Goal: Information Seeking & Learning: Find specific fact

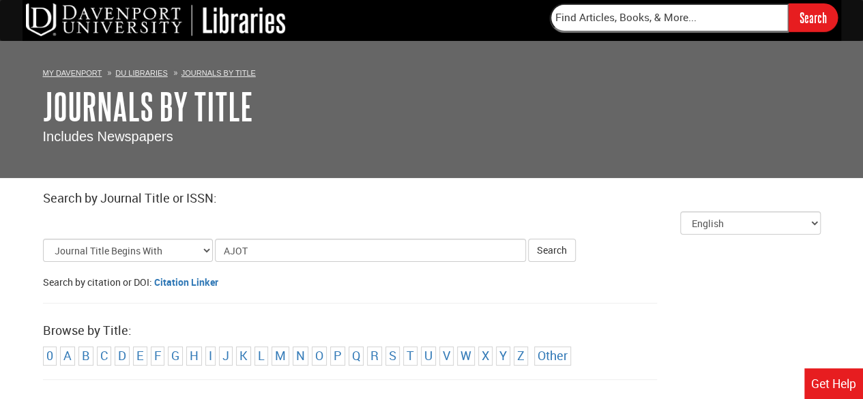
type input "AJOT"
click at [528, 239] on button "Search" at bounding box center [552, 250] width 48 height 23
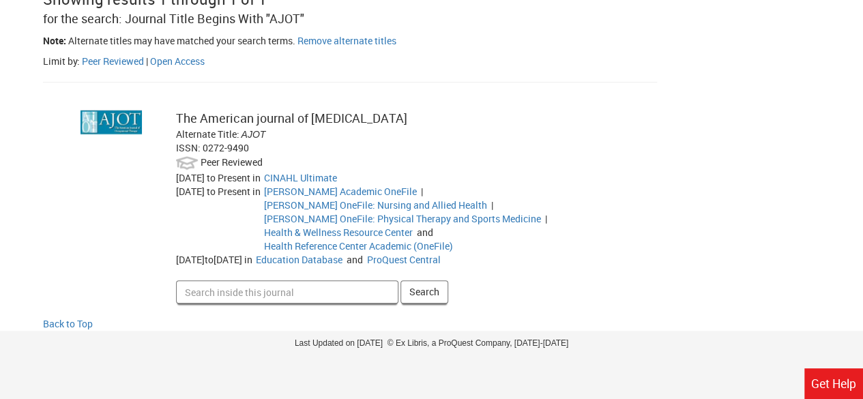
scroll to position [308, 0]
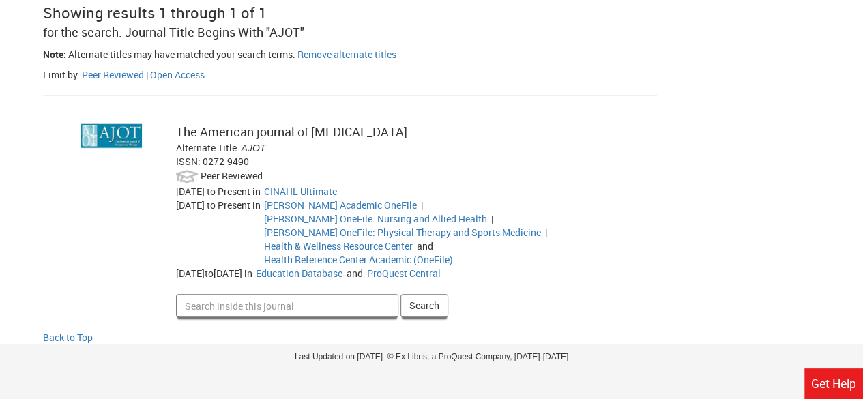
click at [312, 294] on input "Search inside this journal" at bounding box center [287, 305] width 222 height 23
type input "Q"
type input "Guidelines"
click at [400, 294] on button "Search" at bounding box center [424, 305] width 48 height 23
